Goal: Information Seeking & Learning: Learn about a topic

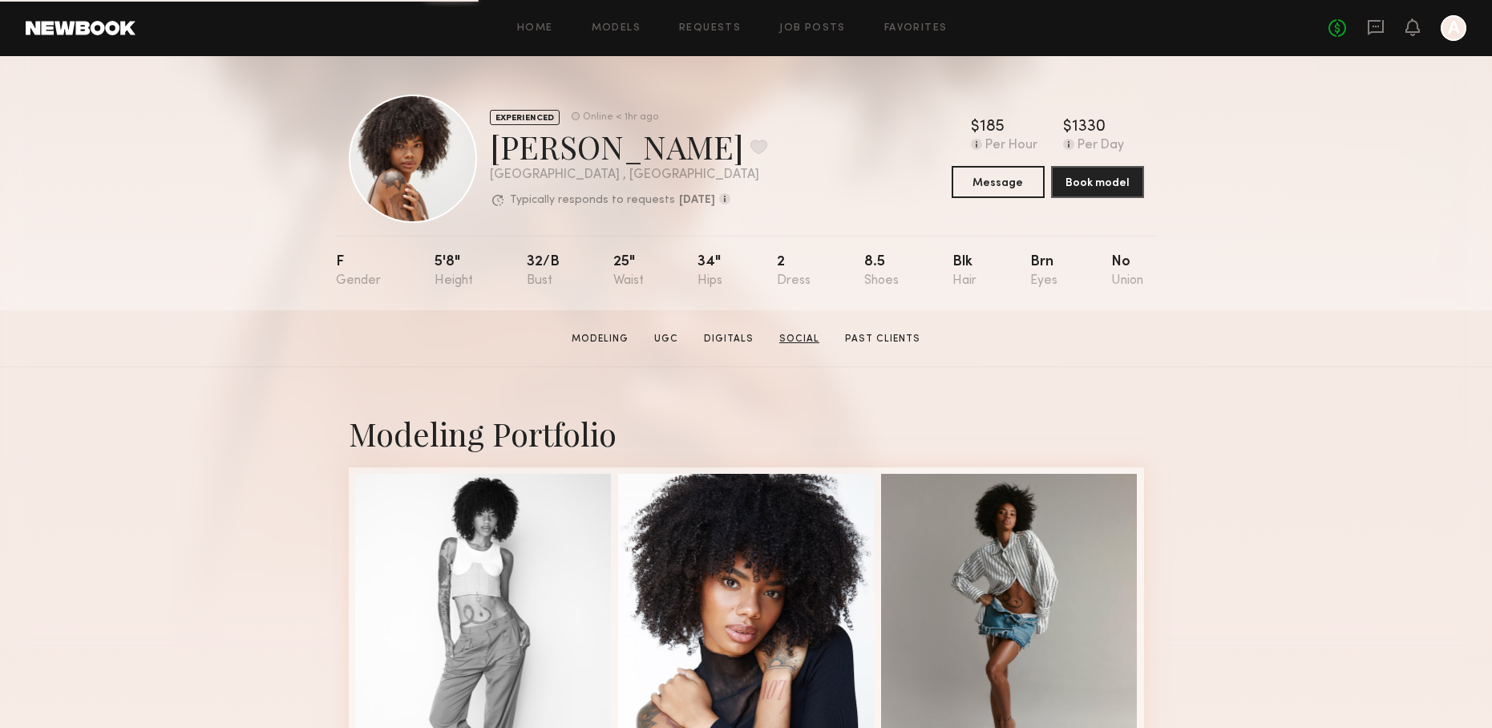
click at [793, 336] on link "Social" at bounding box center [799, 339] width 53 height 14
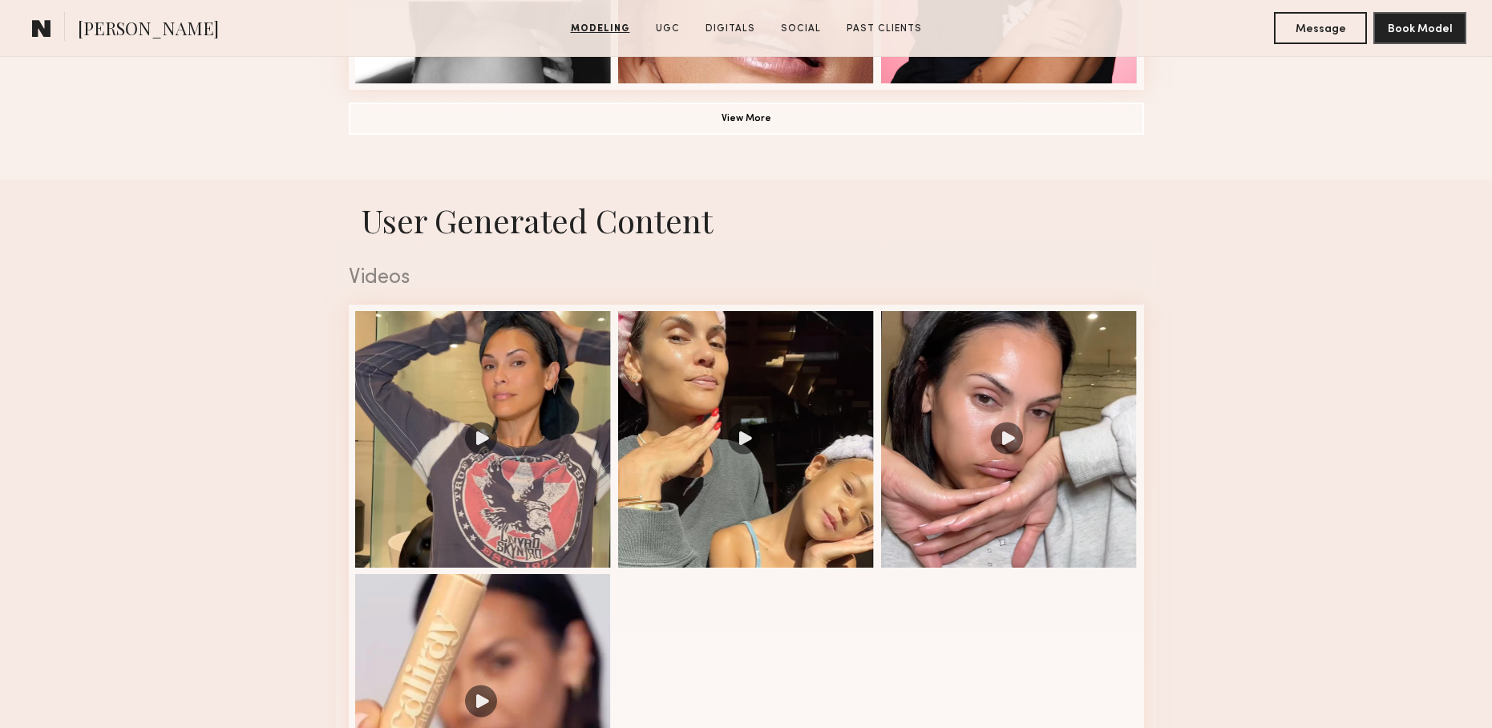
scroll to position [1402, 0]
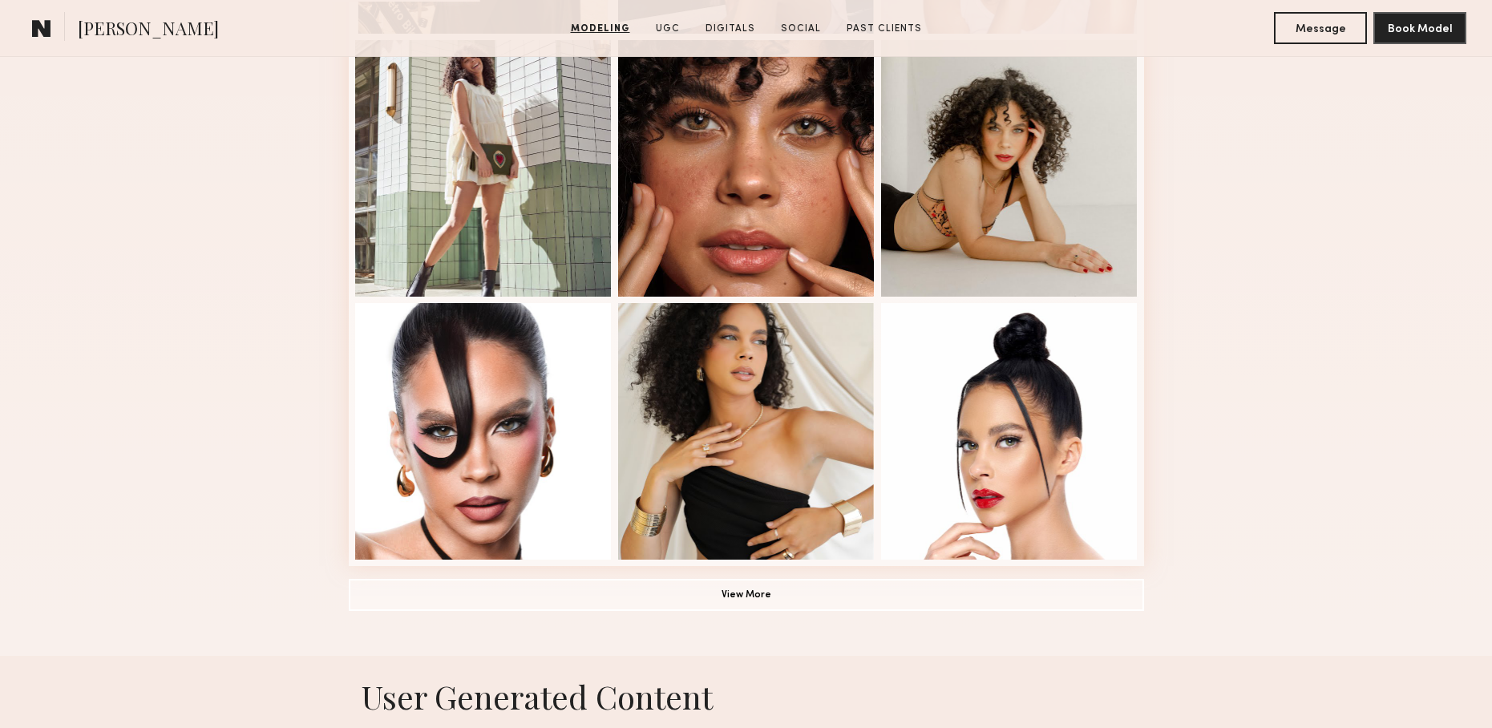
scroll to position [1485, 0]
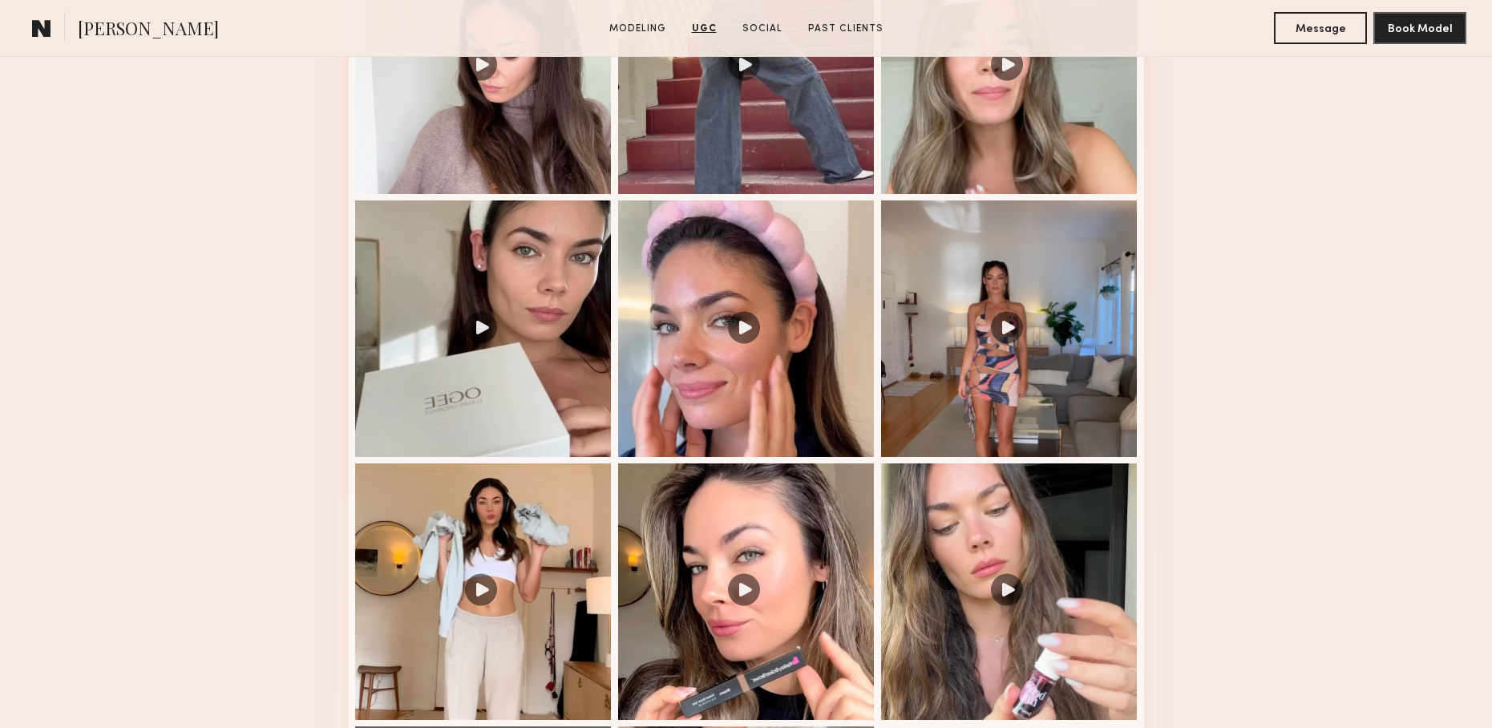
scroll to position [1808, 0]
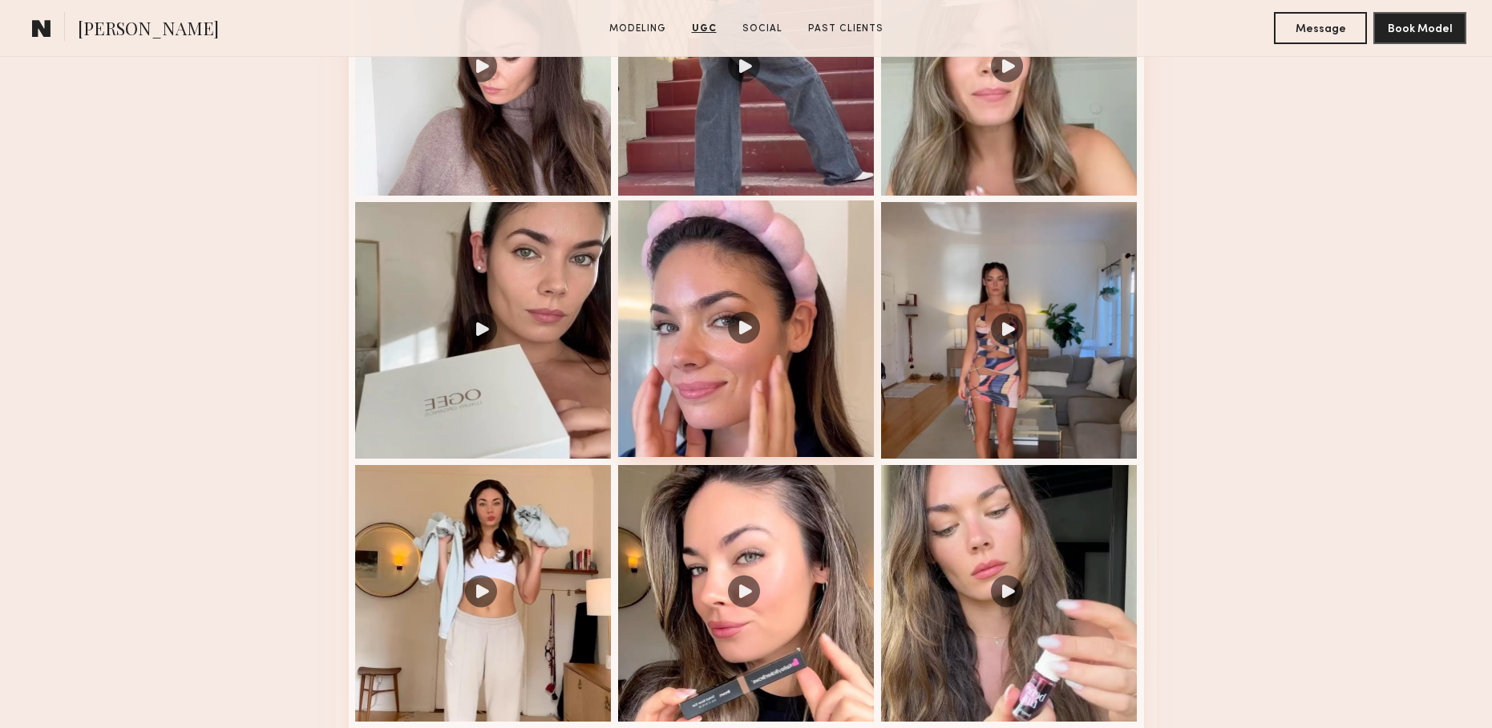
click at [675, 277] on div at bounding box center [746, 328] width 257 height 257
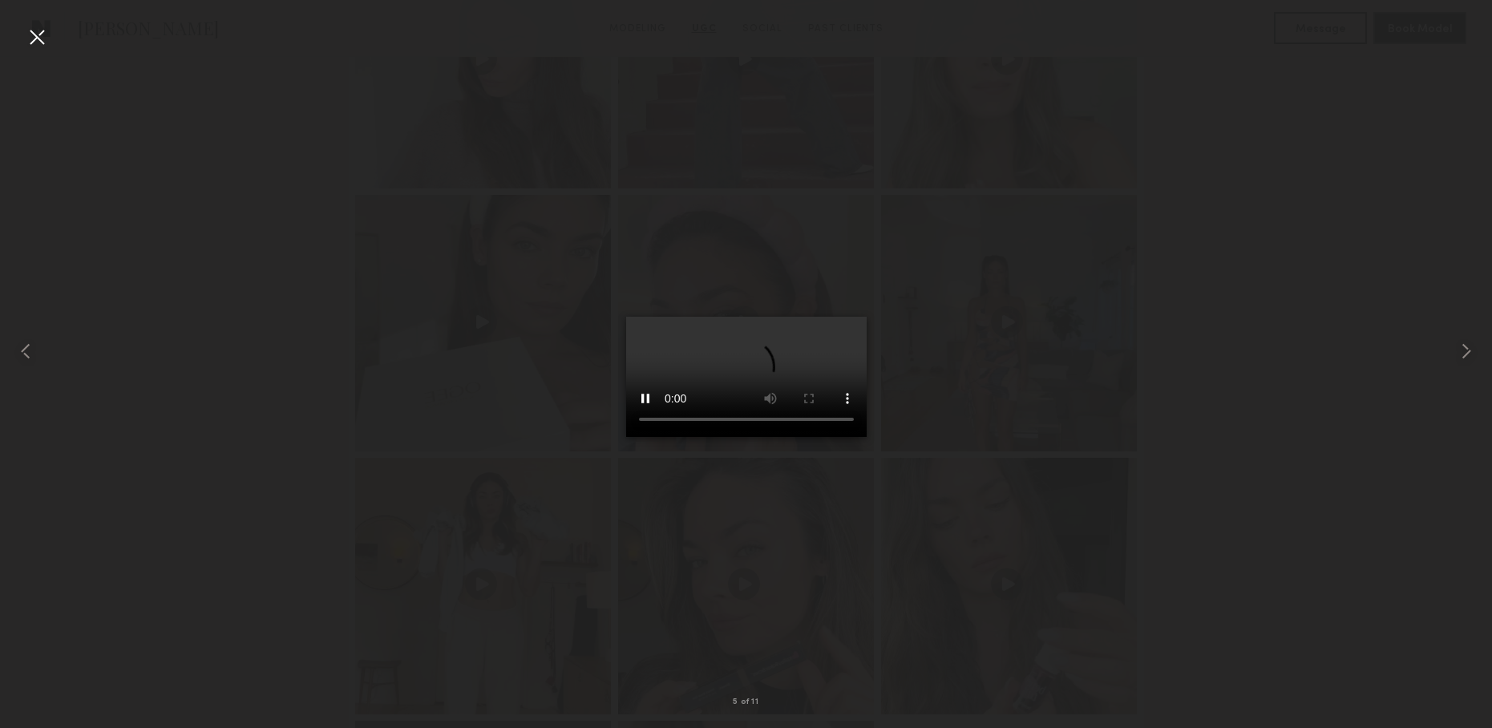
scroll to position [1812, 0]
click at [305, 238] on div at bounding box center [746, 351] width 1492 height 651
click at [1119, 85] on div at bounding box center [746, 351] width 1492 height 651
click at [34, 38] on div at bounding box center [37, 37] width 26 height 26
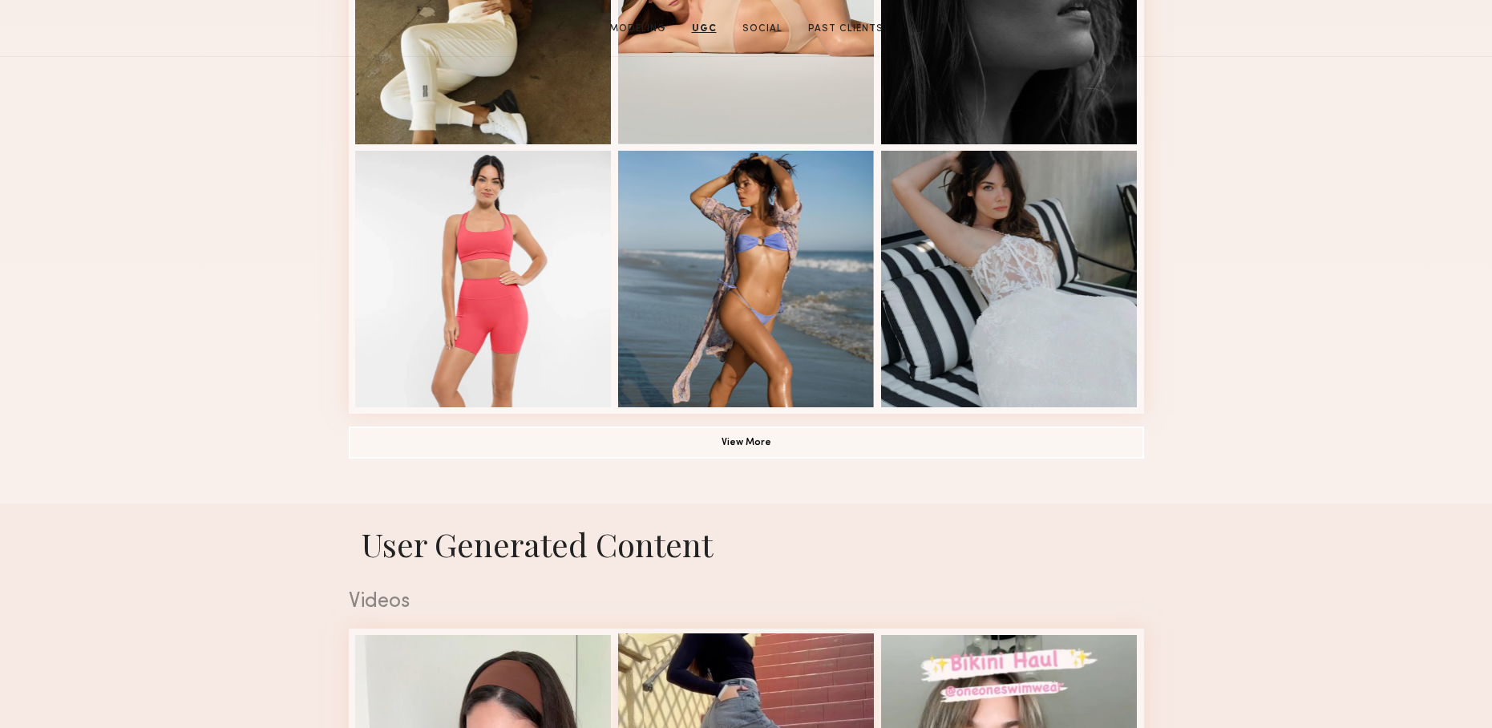
scroll to position [0, 0]
